Goal: Find specific page/section: Find specific page/section

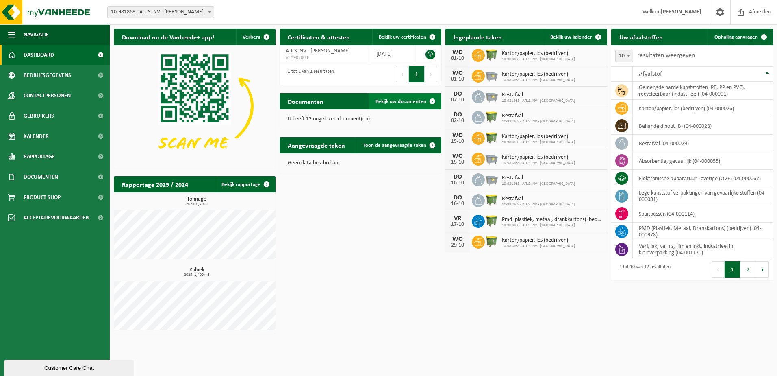
click at [410, 102] on span "Bekijk uw documenten" at bounding box center [401, 101] width 51 height 5
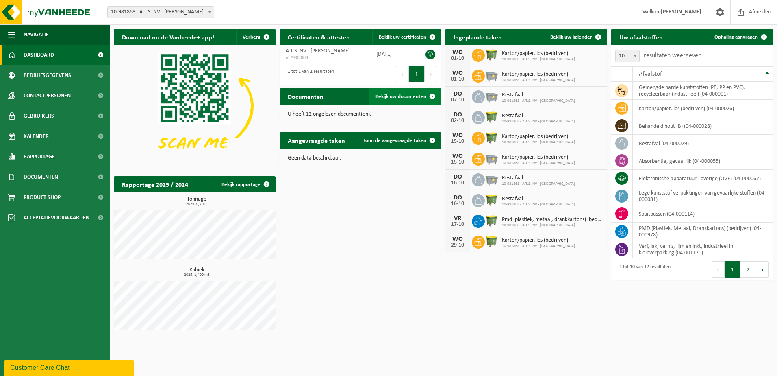
click at [404, 92] on link "Bekijk uw documenten" at bounding box center [405, 96] width 72 height 16
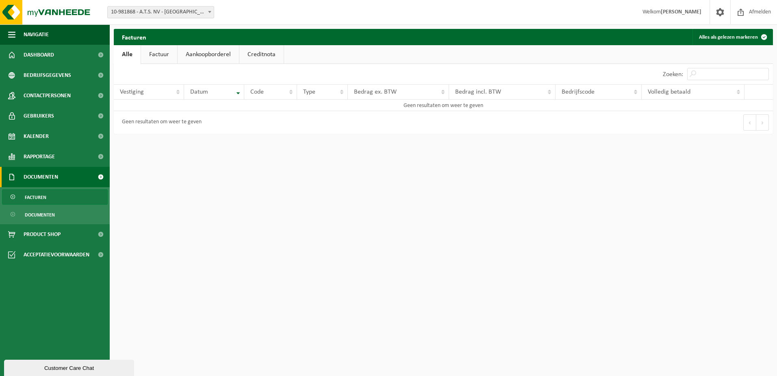
click at [164, 61] on link "Factuur" at bounding box center [159, 54] width 36 height 19
click at [219, 53] on link "Aankoopborderel" at bounding box center [208, 54] width 61 height 19
click at [269, 53] on link "Creditnota" at bounding box center [265, 54] width 44 height 19
click at [119, 56] on link "Alle" at bounding box center [127, 54] width 26 height 19
click at [48, 53] on span "Dashboard" at bounding box center [39, 55] width 30 height 20
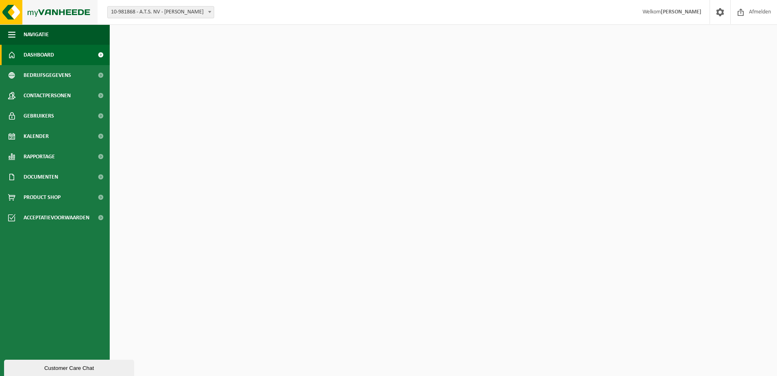
click at [24, 15] on img at bounding box center [49, 12] width 98 height 24
